Goal: Task Accomplishment & Management: Use online tool/utility

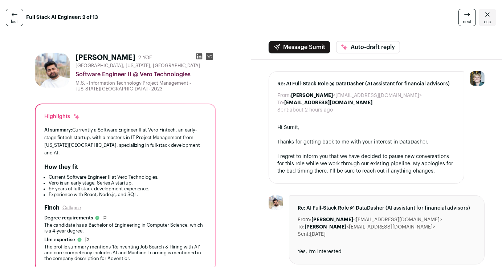
click at [11, 11] on icon at bounding box center [14, 14] width 9 height 9
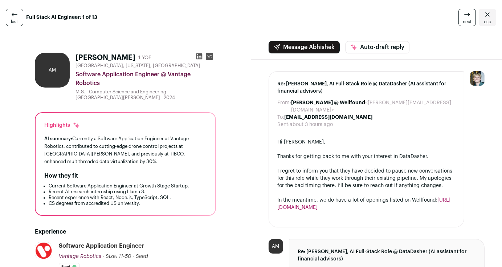
click at [11, 11] on icon at bounding box center [14, 14] width 9 height 9
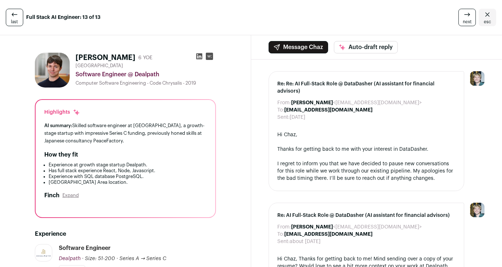
click at [11, 11] on icon at bounding box center [14, 14] width 9 height 9
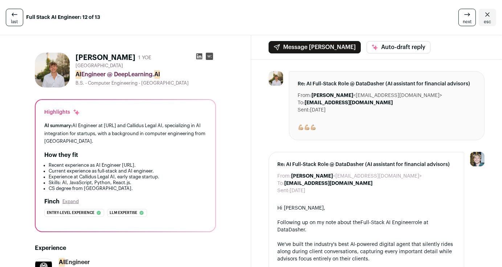
click at [11, 11] on icon at bounding box center [14, 14] width 9 height 9
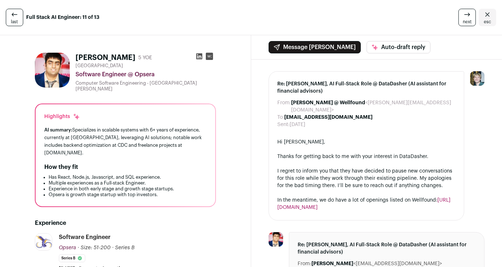
click at [11, 11] on icon at bounding box center [14, 14] width 9 height 9
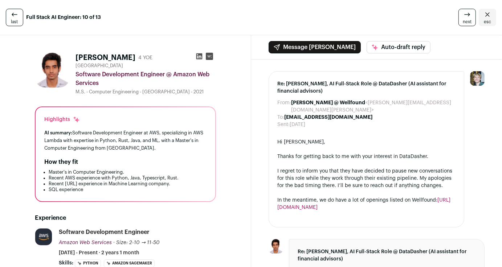
click at [483, 15] on icon "Close" at bounding box center [487, 14] width 9 height 9
